Goal: Book appointment/travel/reservation

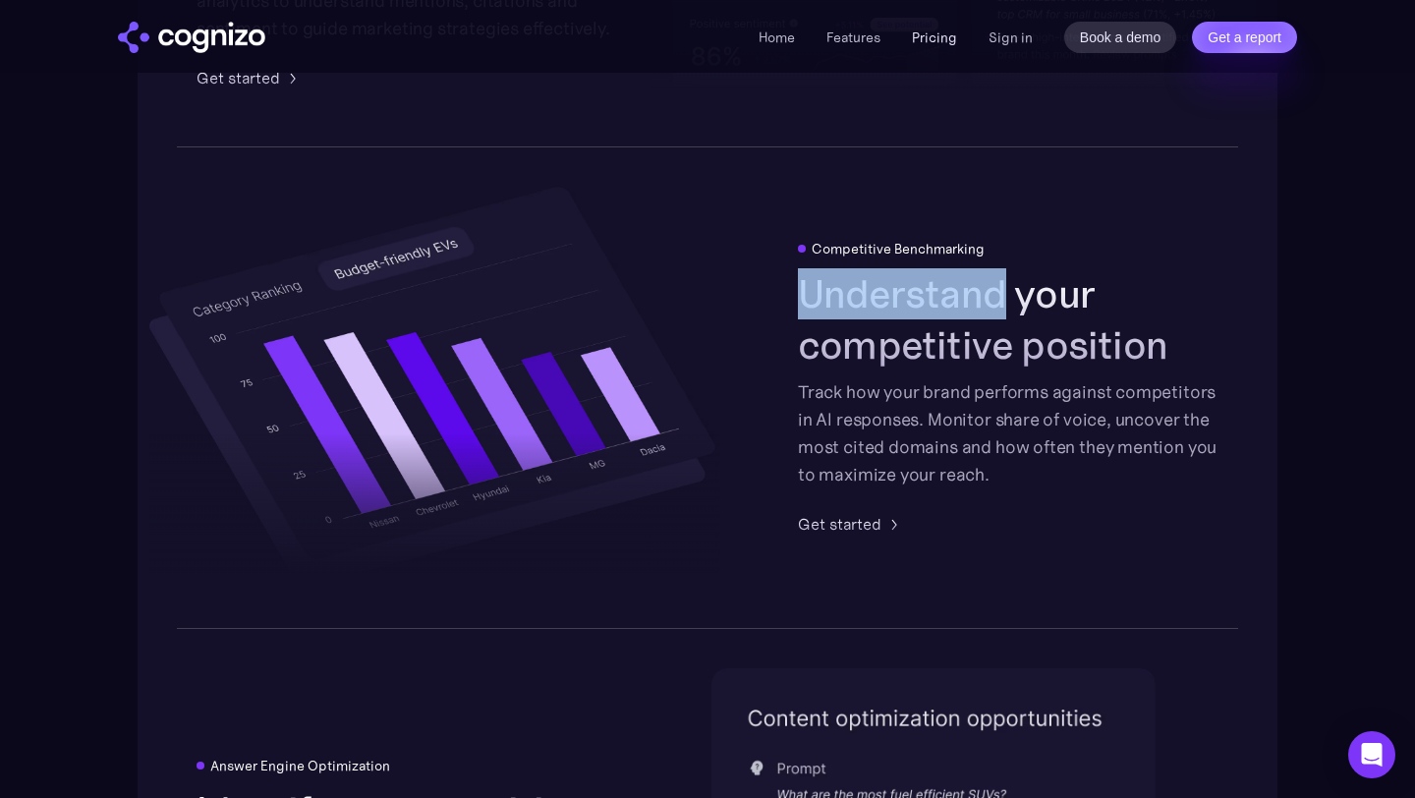
click at [927, 41] on link "Pricing" at bounding box center [934, 38] width 45 height 18
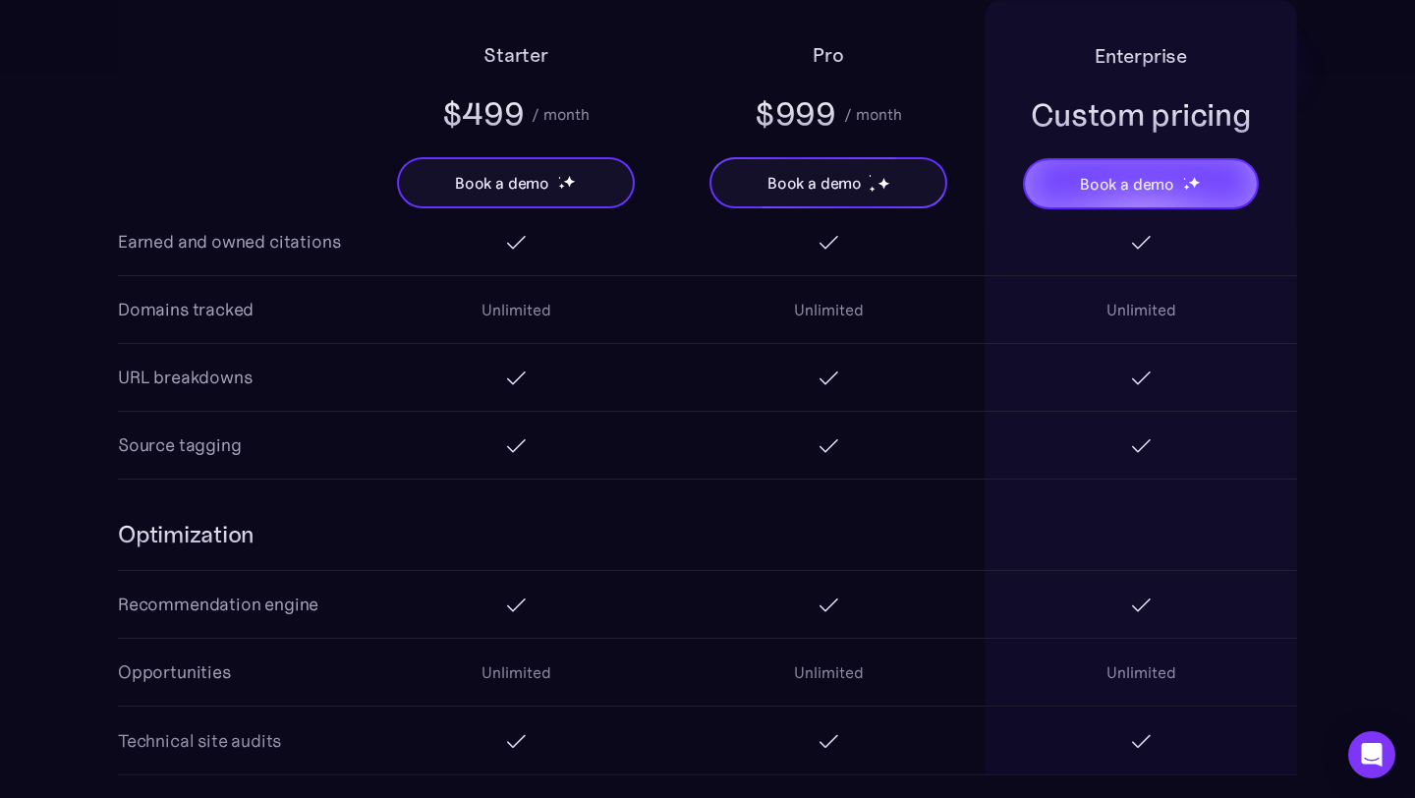
scroll to position [2580, 0]
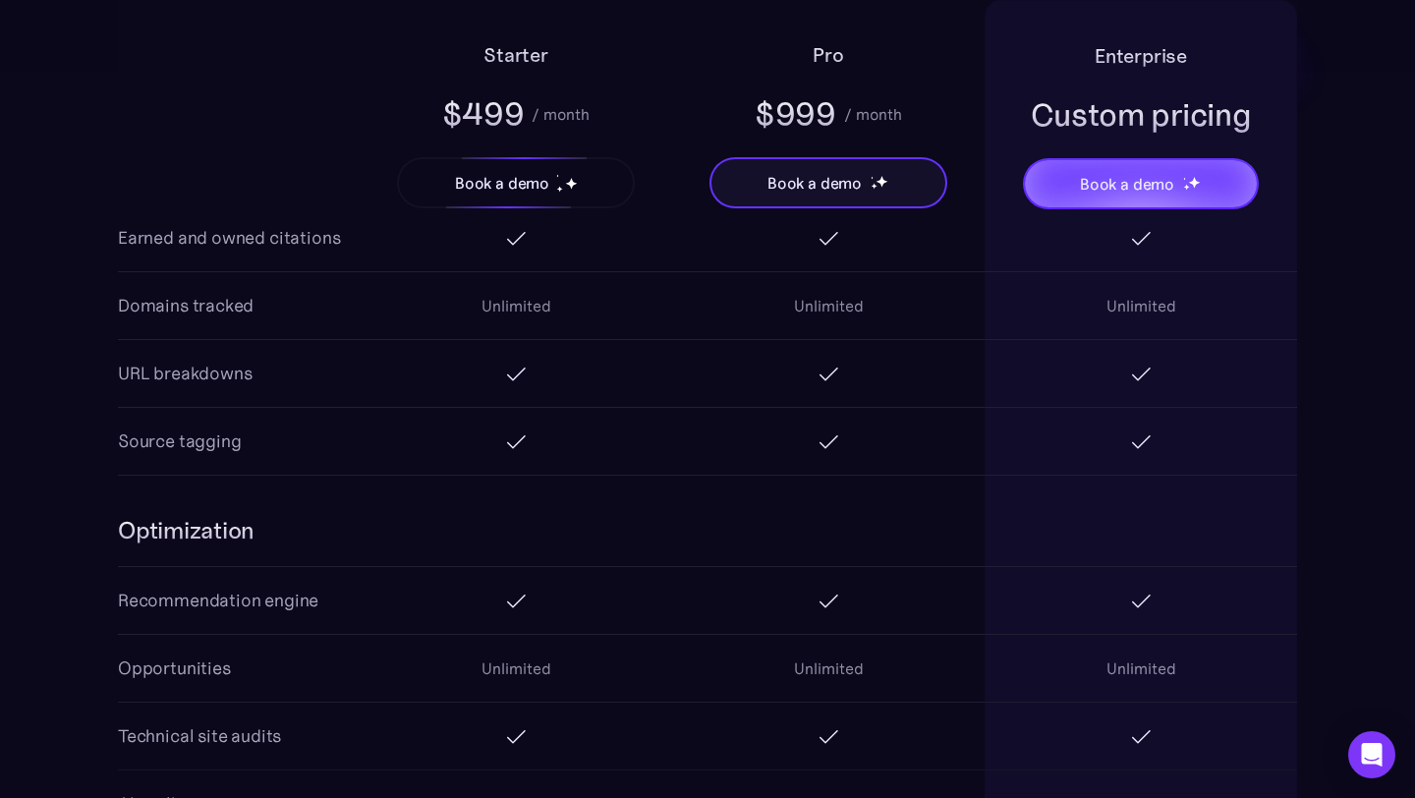
click at [501, 189] on div "Book a demo" at bounding box center [502, 183] width 94 height 24
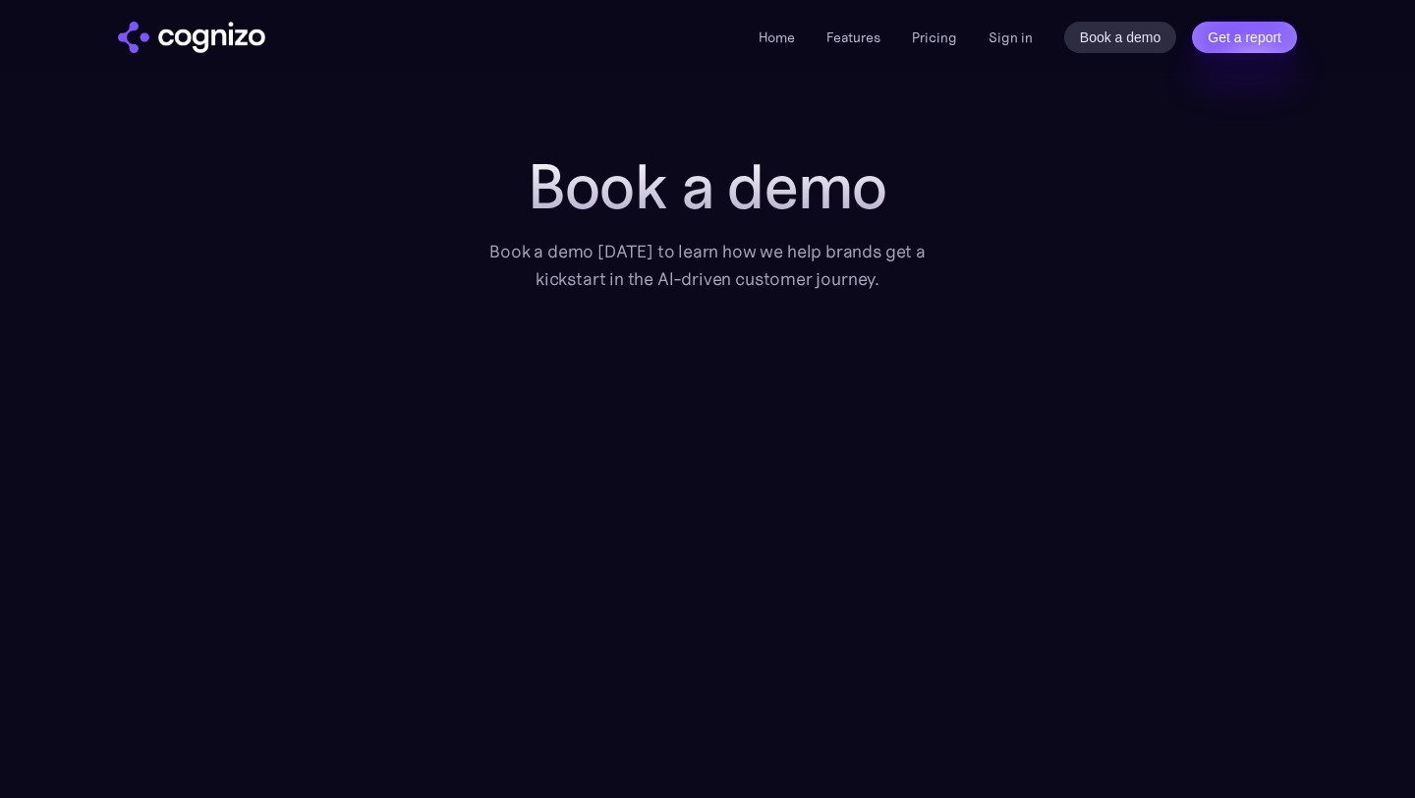
click at [670, 250] on div "Book a demo today to learn how we help brands get a kickstart in the AI-driven …" at bounding box center [707, 265] width 491 height 55
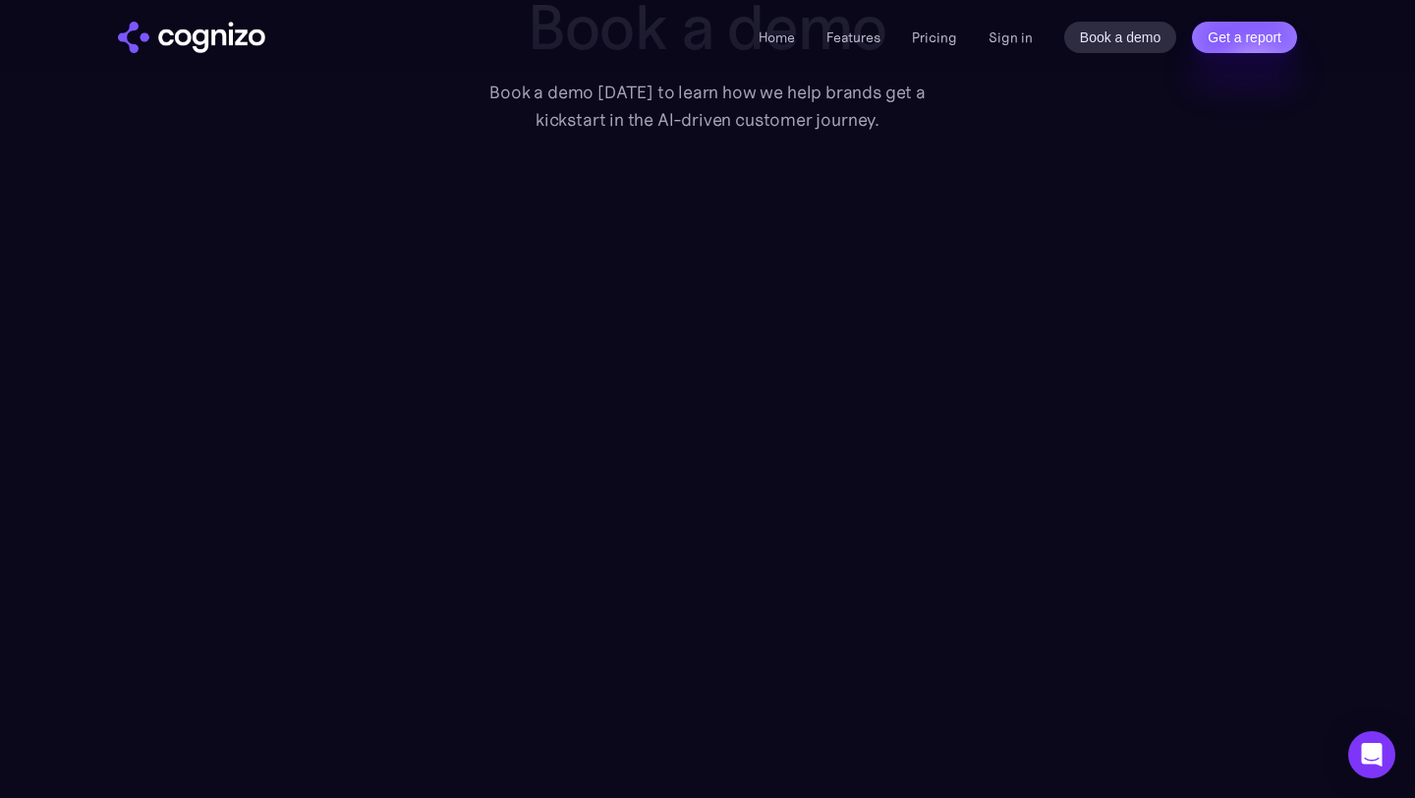
scroll to position [179, 0]
